Goal: Task Accomplishment & Management: Use online tool/utility

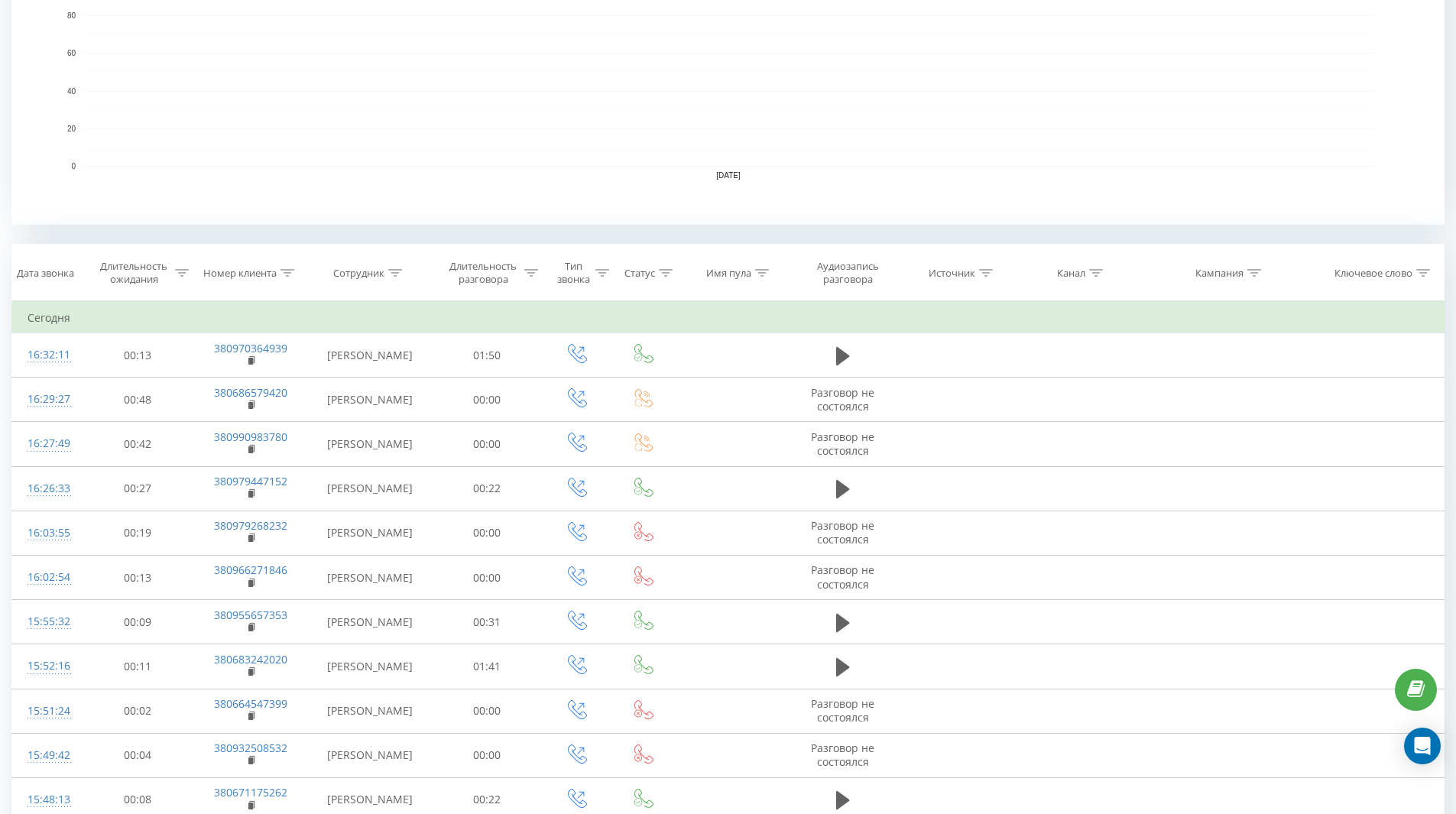
scroll to position [612, 0]
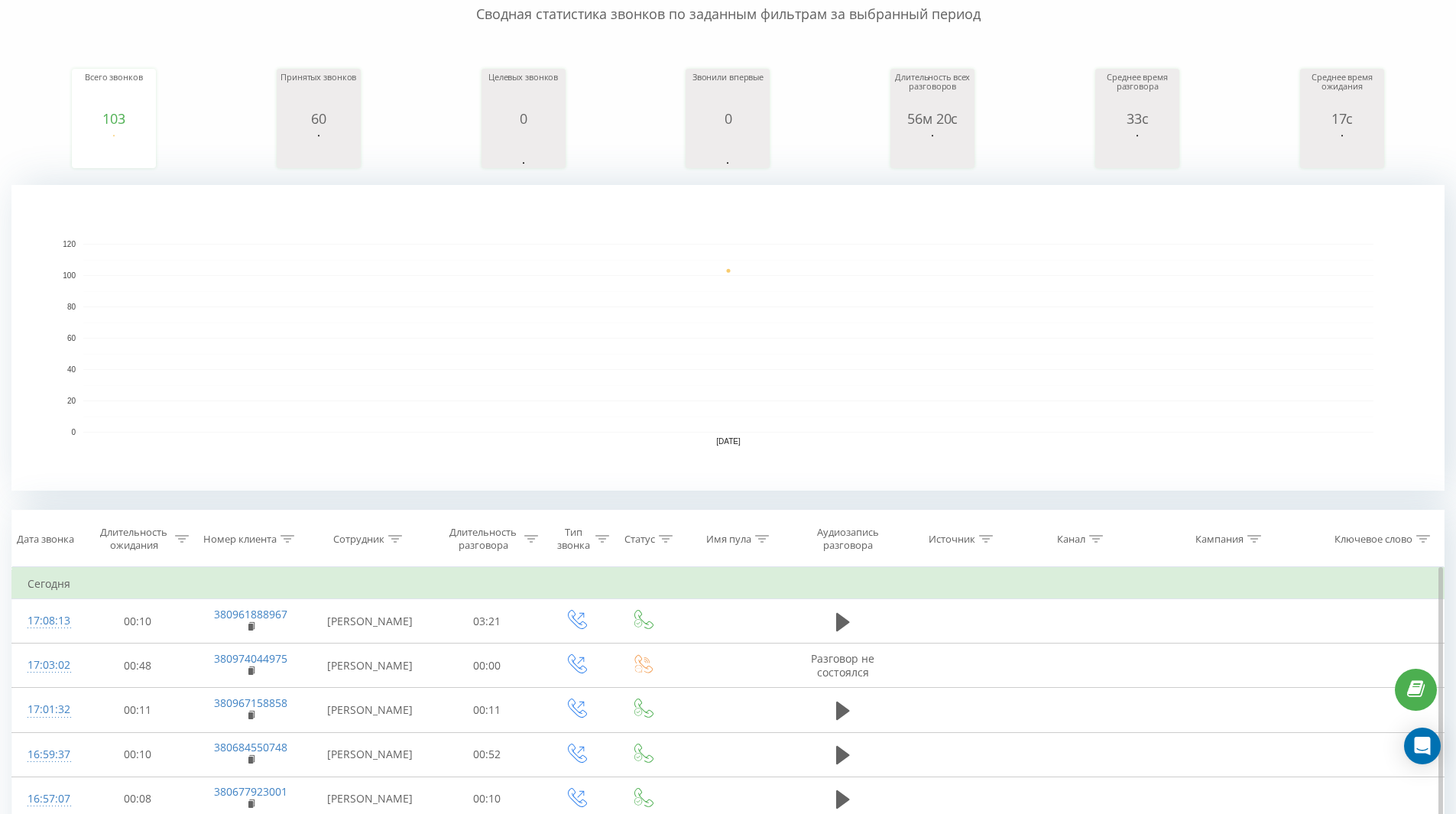
scroll to position [111, 0]
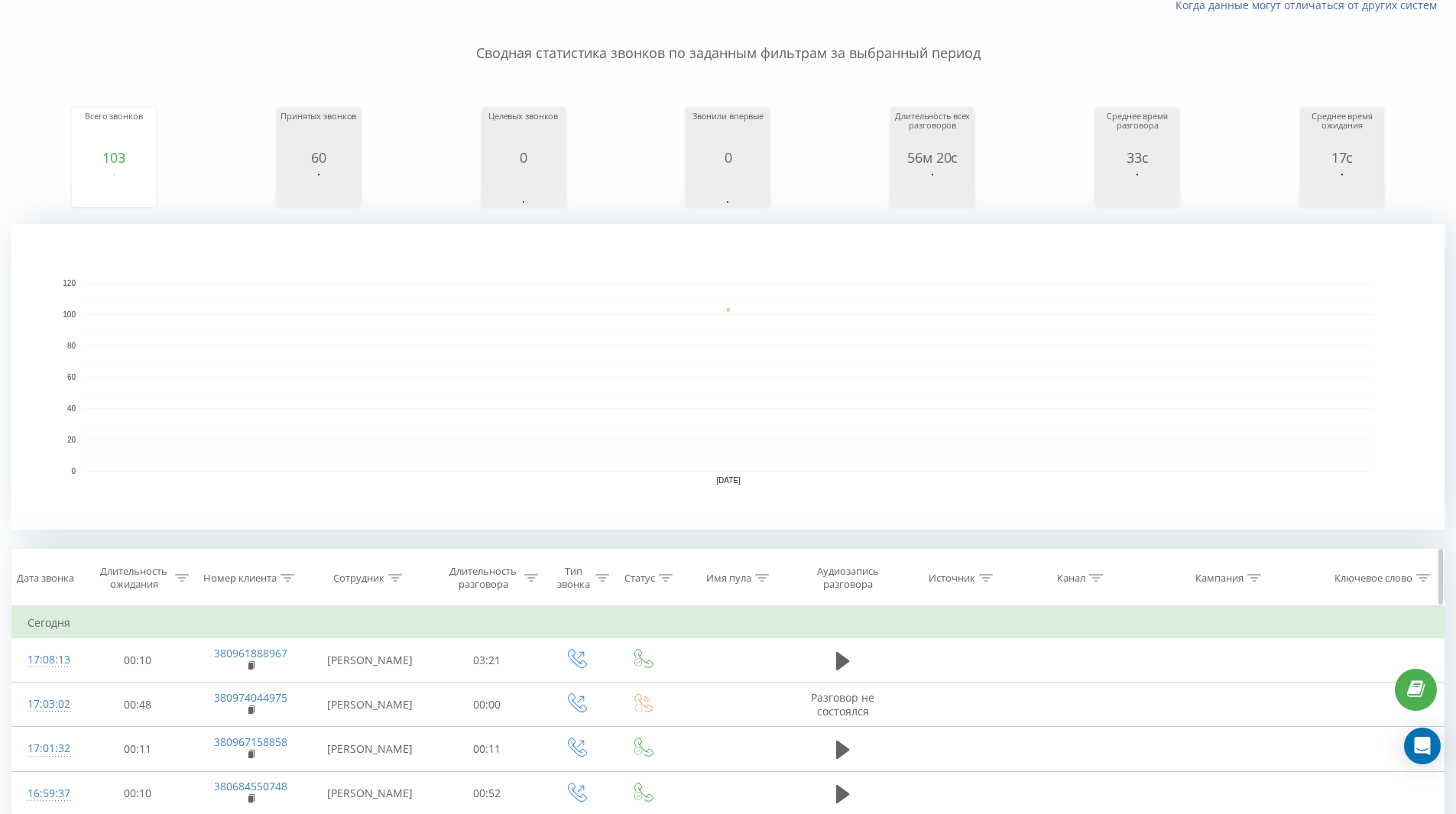
click at [664, 577] on icon at bounding box center [666, 577] width 14 height 7
click at [664, 693] on div "Введите значение" at bounding box center [645, 689] width 134 height 29
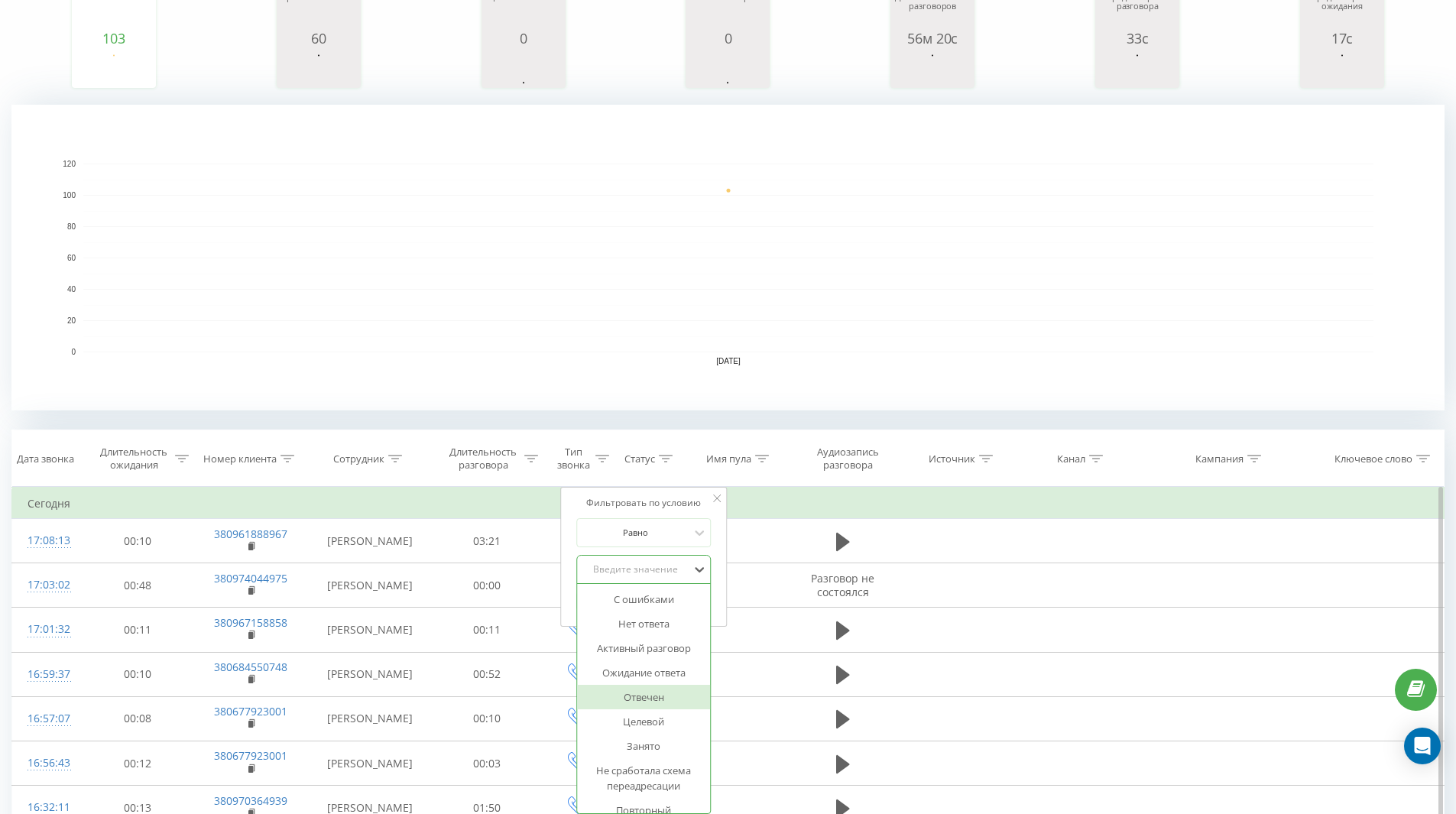
click at [645, 697] on div "Отвечен" at bounding box center [645, 697] width 133 height 24
click at [681, 602] on span "OK" at bounding box center [676, 600] width 43 height 23
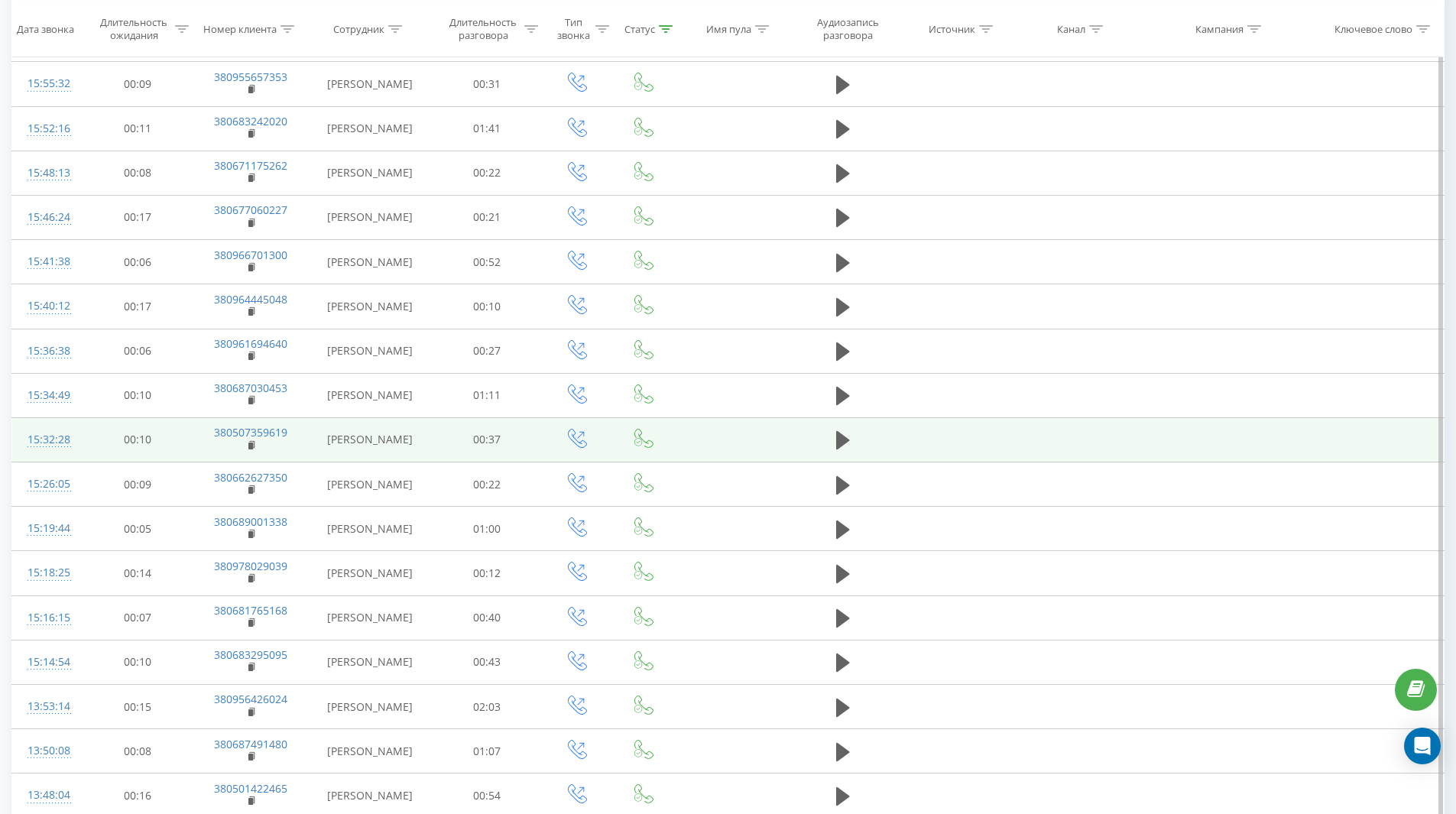
scroll to position [1105, 0]
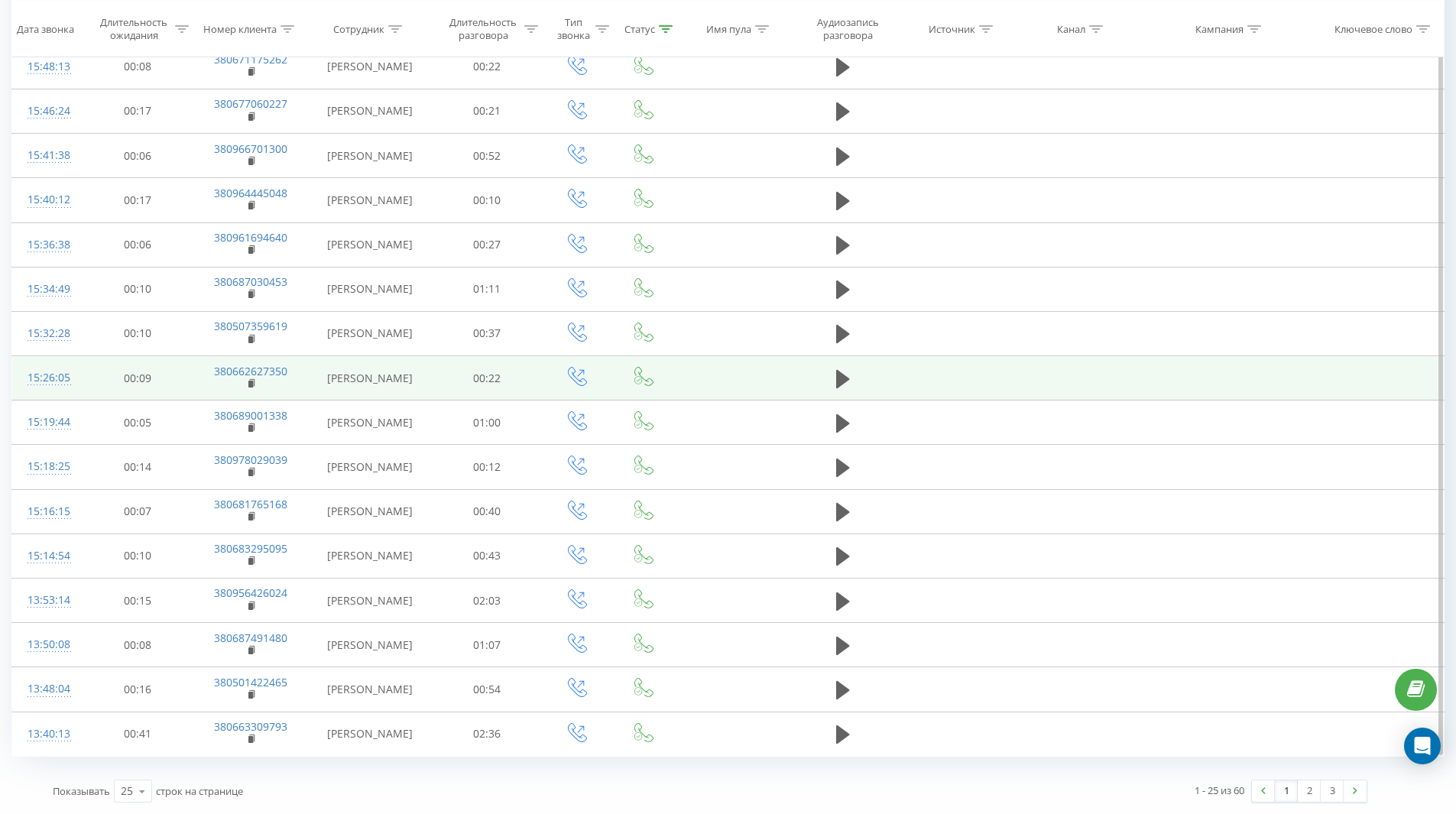
click at [1101, 396] on td at bounding box center [1075, 378] width 119 height 45
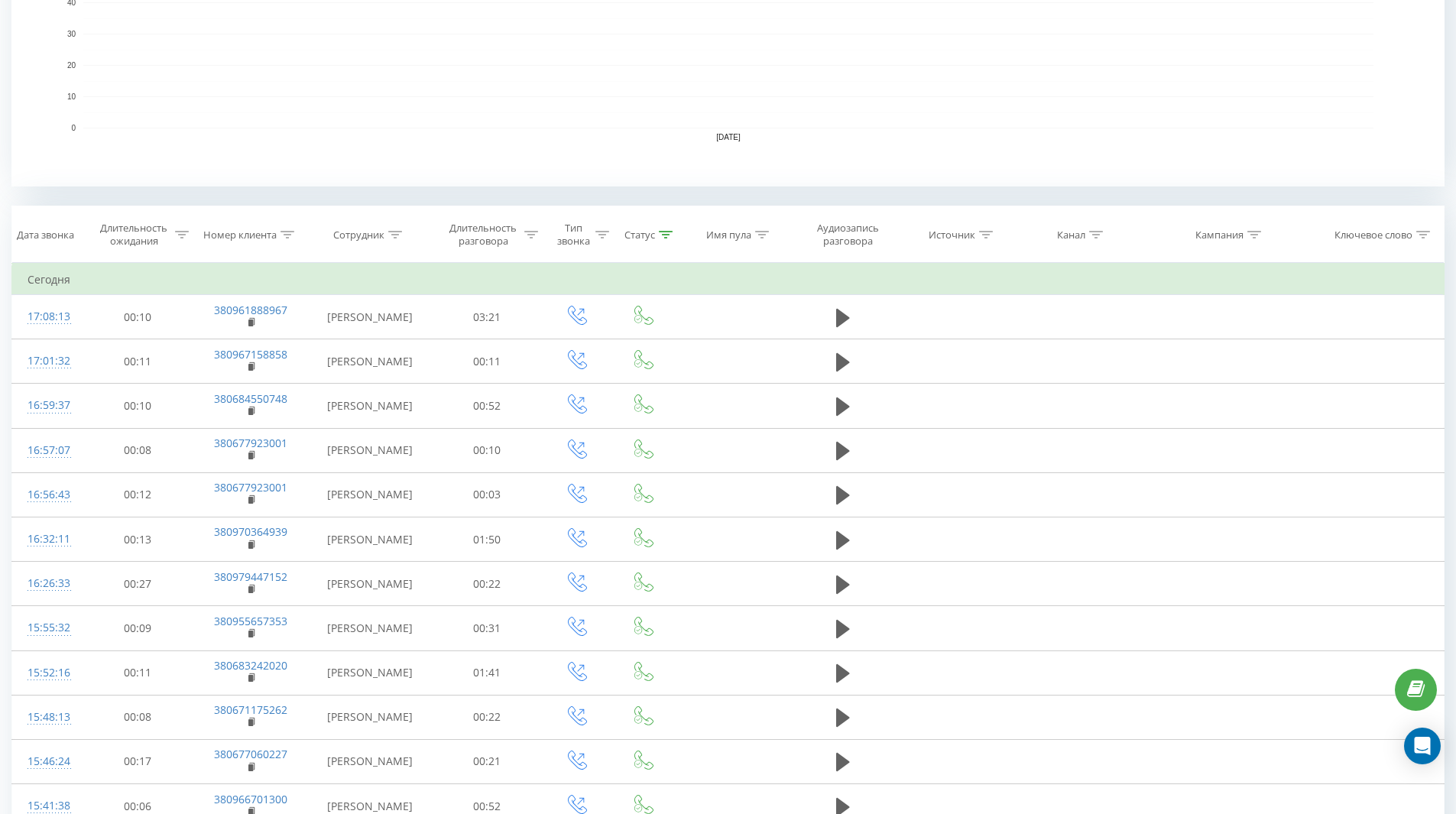
scroll to position [340, 0]
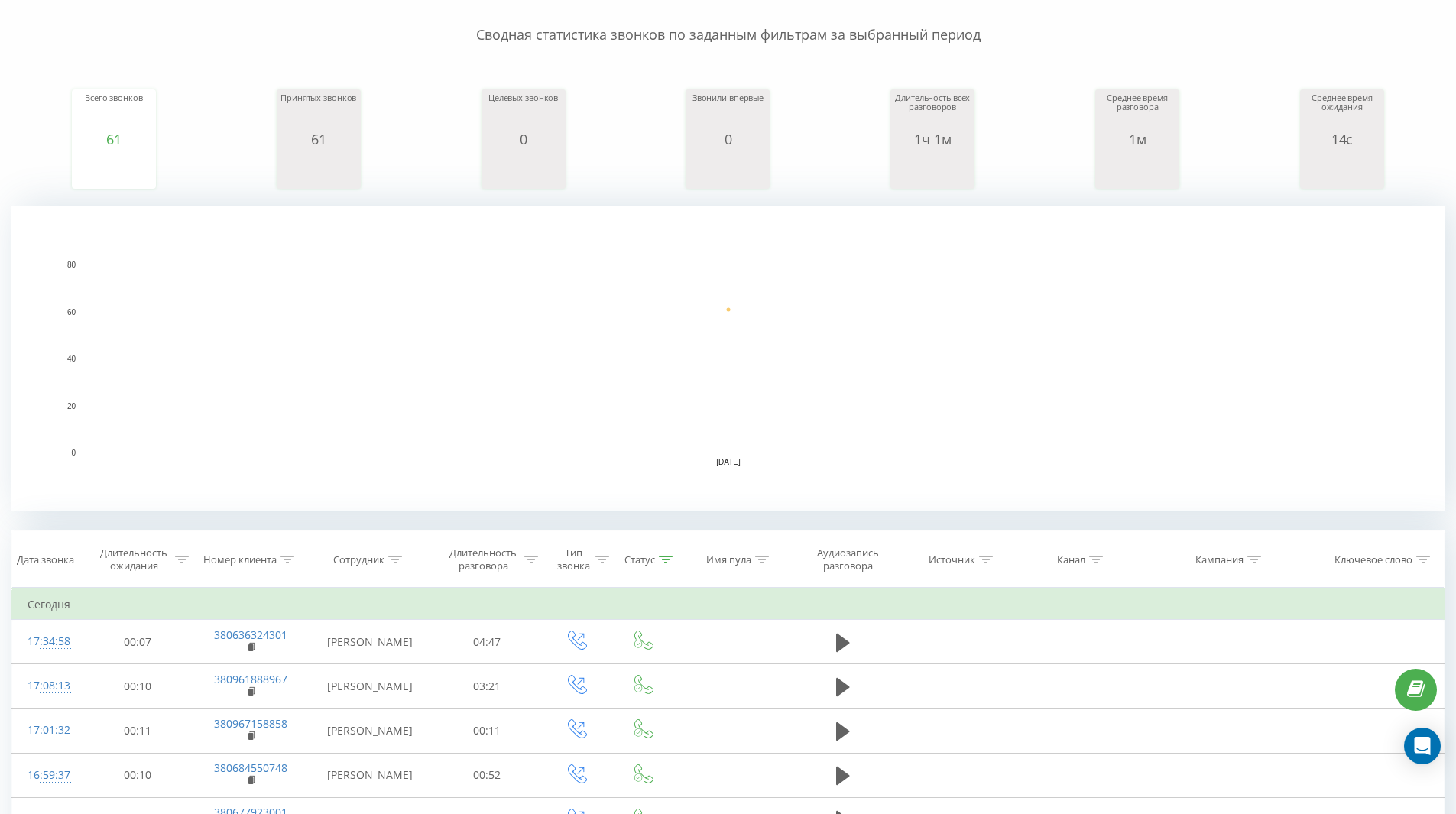
scroll to position [153, 0]
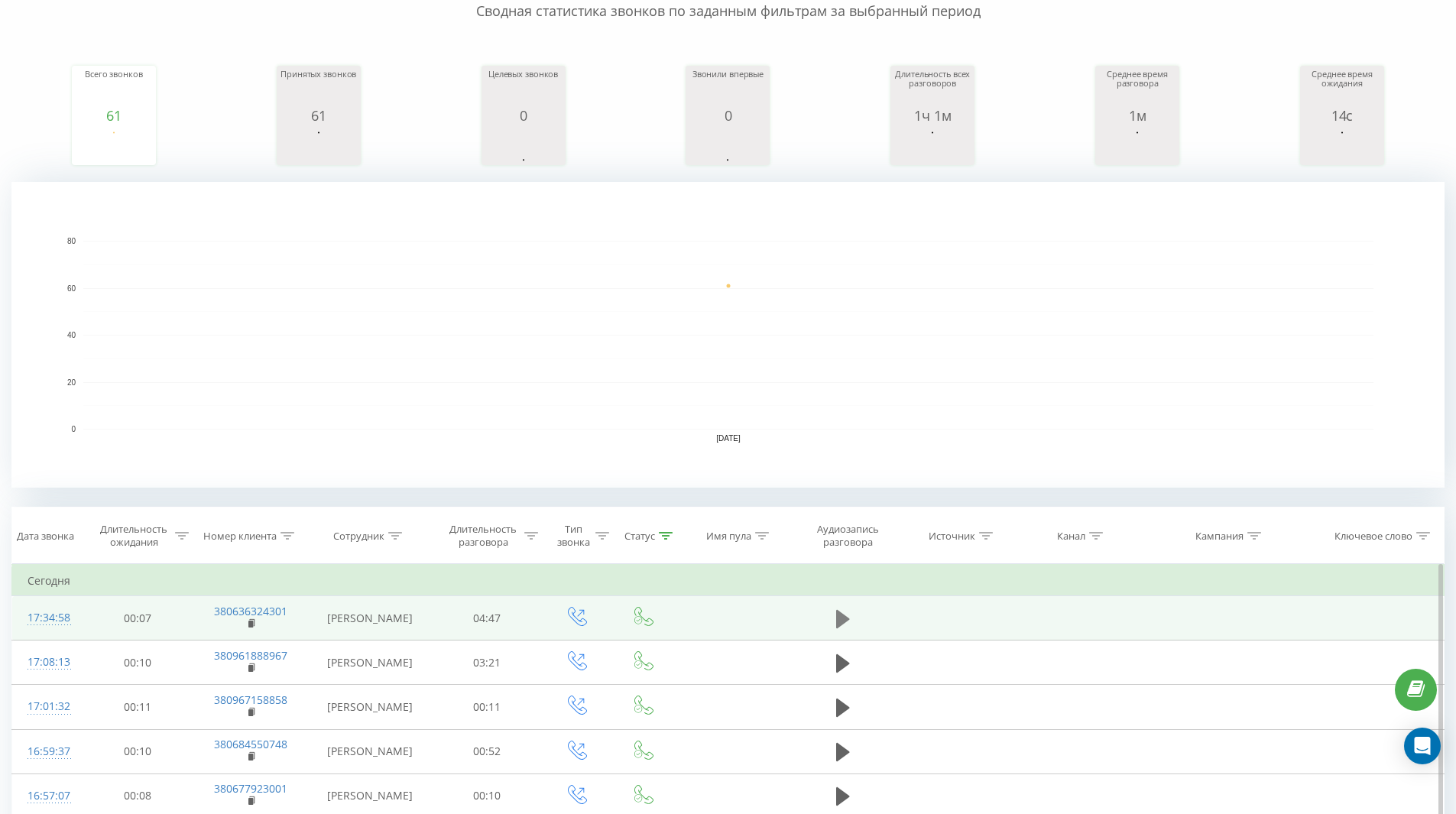
click at [837, 618] on icon at bounding box center [843, 618] width 14 height 19
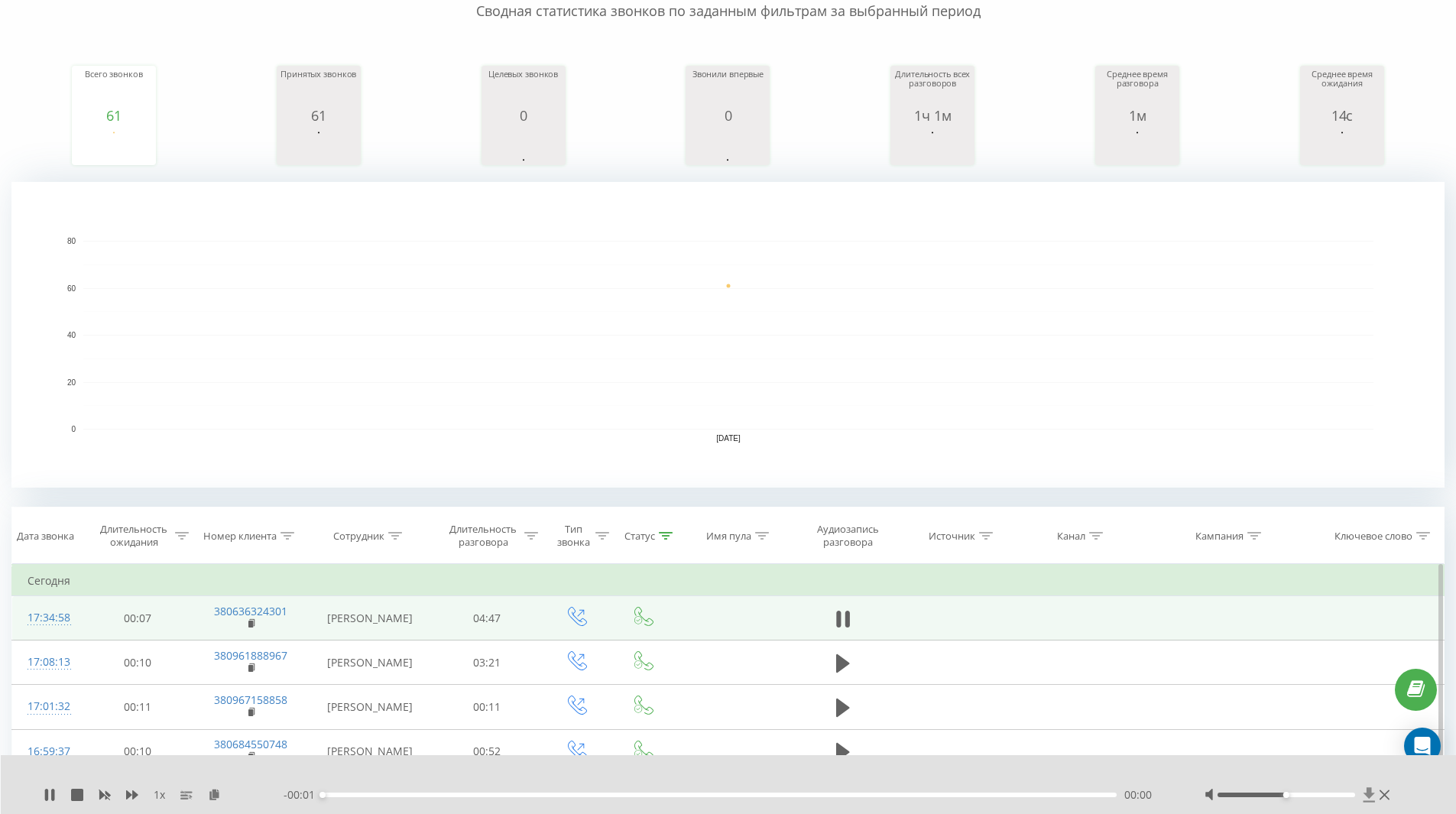
click at [1370, 798] on icon at bounding box center [1369, 795] width 11 height 15
click at [49, 801] on button at bounding box center [49, 795] width 12 height 12
click at [1370, 795] on icon at bounding box center [1369, 795] width 11 height 15
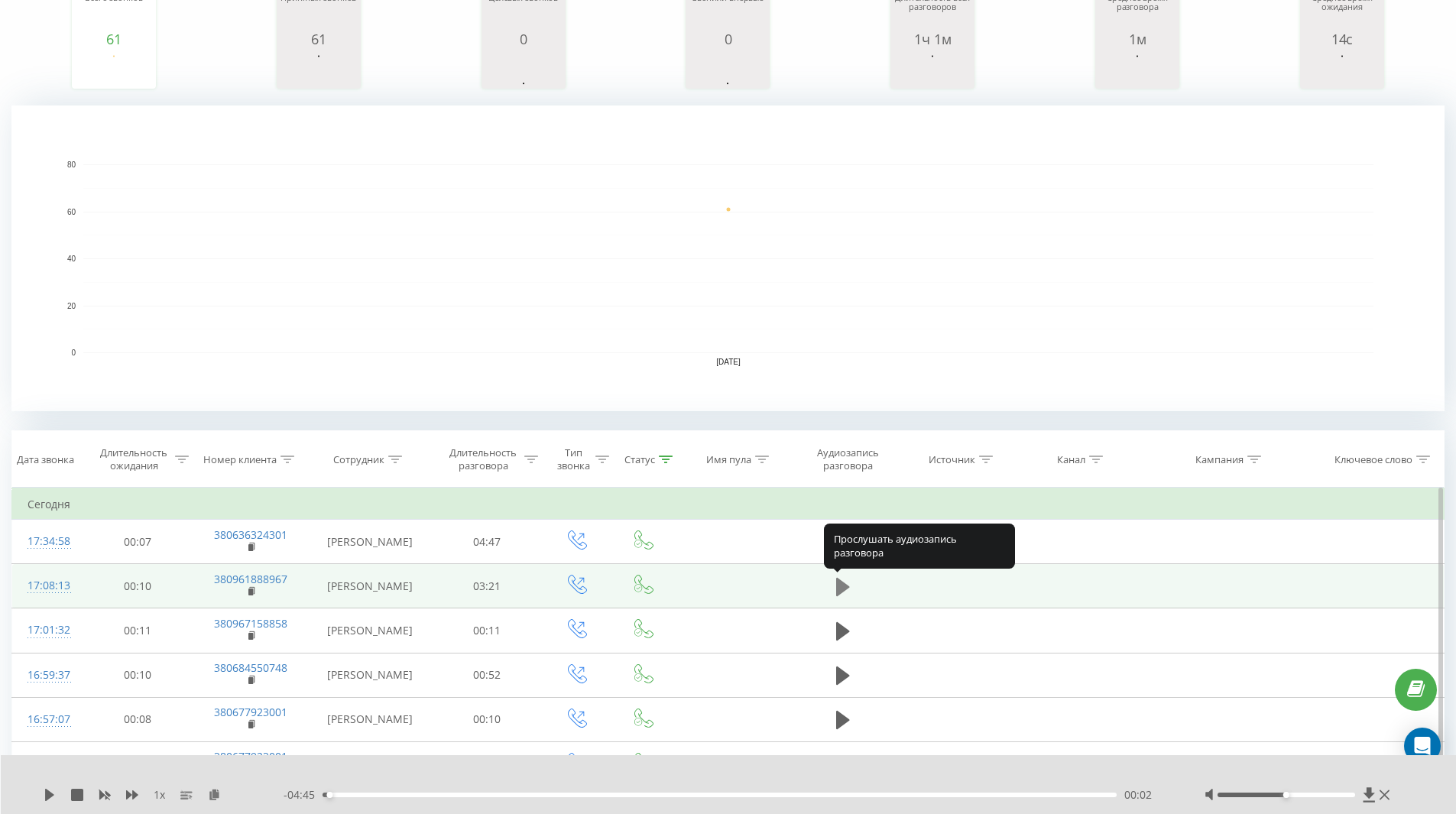
click at [842, 585] on icon at bounding box center [843, 587] width 14 height 19
click at [842, 588] on icon at bounding box center [843, 587] width 14 height 21
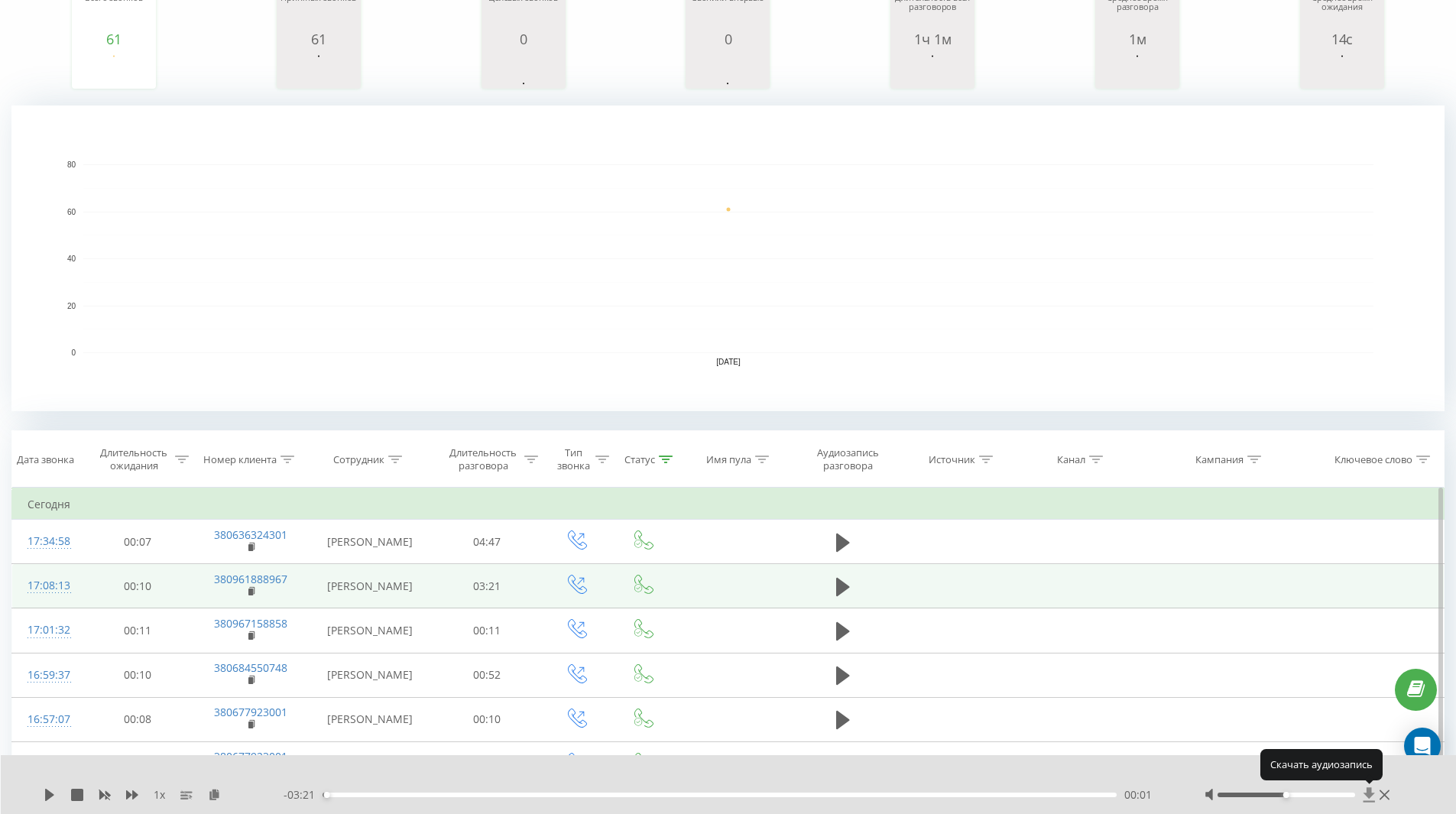
click at [1373, 794] on icon at bounding box center [1369, 795] width 11 height 15
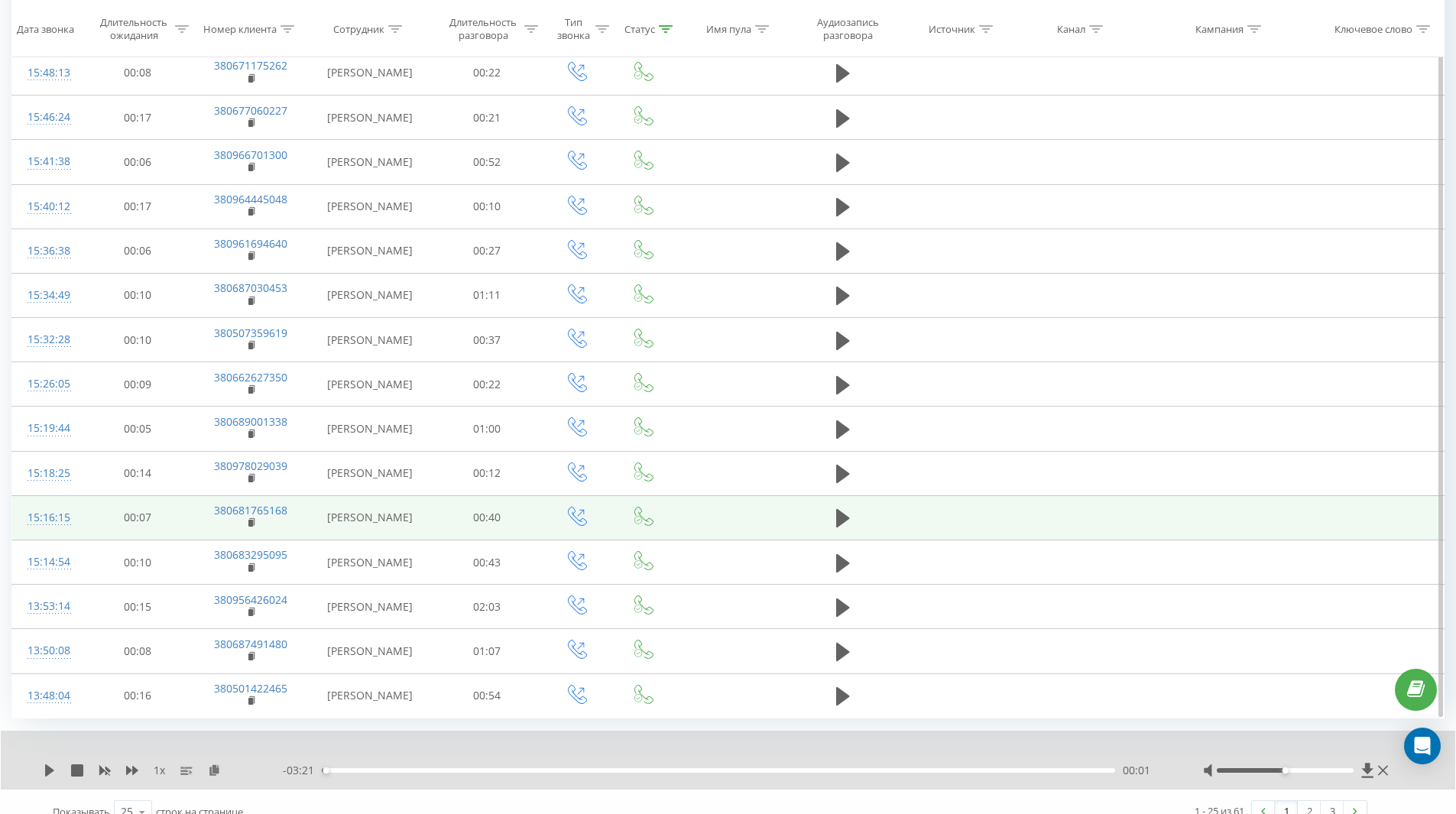
scroll to position [1164, 0]
